Goal: Check status: Check status

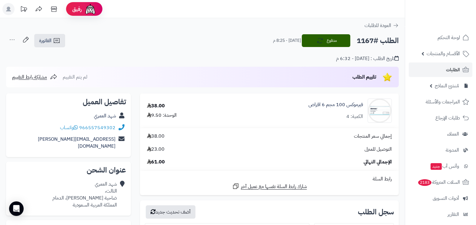
scroll to position [38, 0]
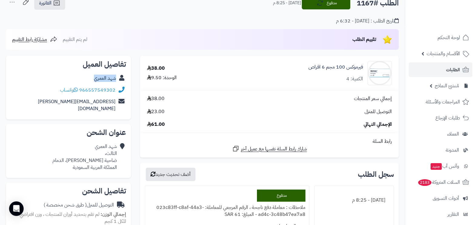
drag, startPoint x: 94, startPoint y: 79, endPoint x: 115, endPoint y: 82, distance: 21.4
click at [115, 82] on div "شهد العمري" at bounding box center [68, 78] width 115 height 12
copy link "شهد العمري"
click at [363, 3] on h2 "الطلب #1167" at bounding box center [378, 3] width 42 height 12
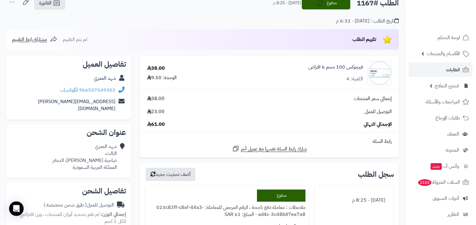
copy h2 "1167"
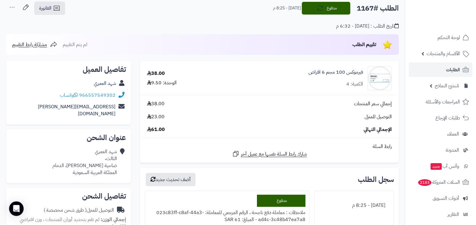
scroll to position [0, 0]
